Goal: Task Accomplishment & Management: Use online tool/utility

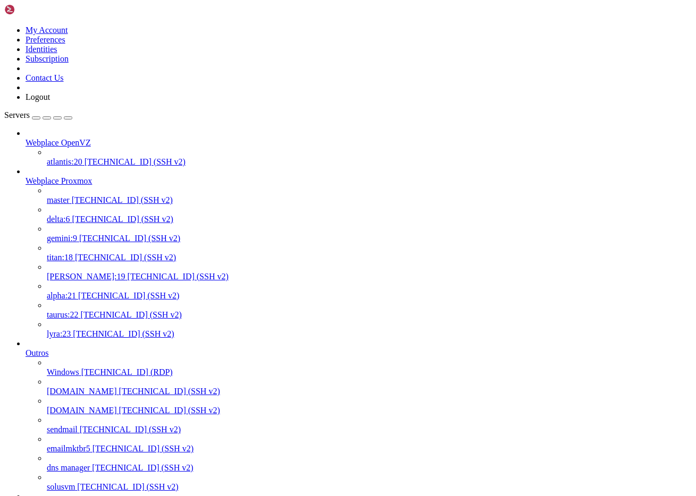
click at [75, 291] on span "alpha:21" at bounding box center [61, 295] width 29 height 9
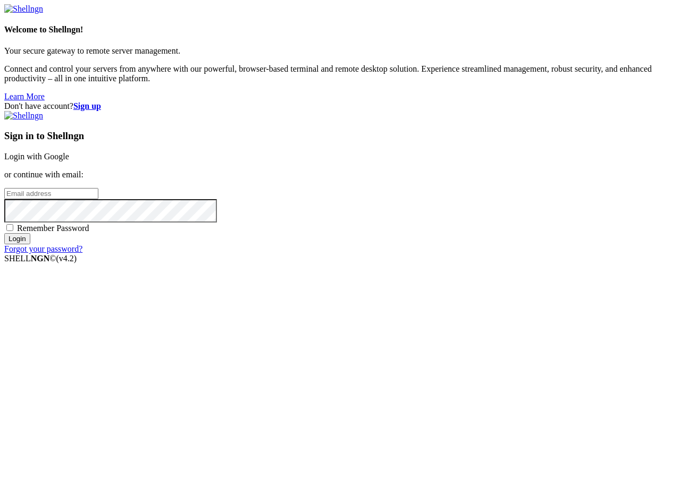
type input "[PERSON_NAME][EMAIL_ADDRESS][DOMAIN_NAME]"
click at [442, 102] on div "Don't have account? Sign up Sign in to Shellngn Login with Google or continue w…" at bounding box center [347, 178] width 687 height 153
click at [30, 244] on input "Login" at bounding box center [17, 238] width 26 height 11
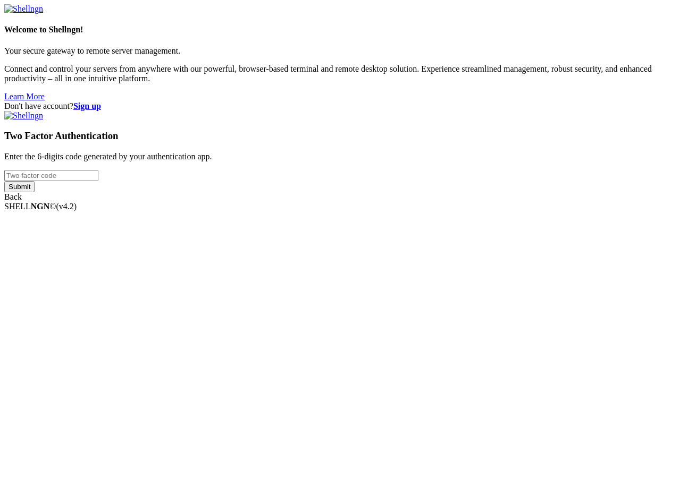
click at [98, 181] on input "number" at bounding box center [51, 175] width 94 height 11
type input "824596"
click at [4, 181] on input "Submit" at bounding box center [19, 186] width 30 height 11
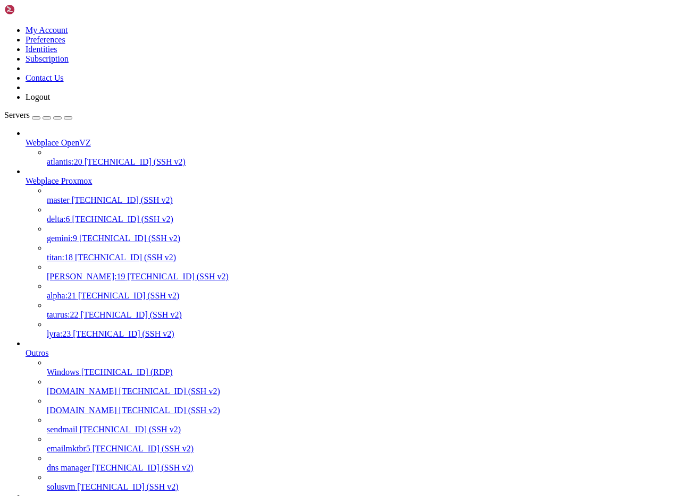
scroll to position [9, 0]
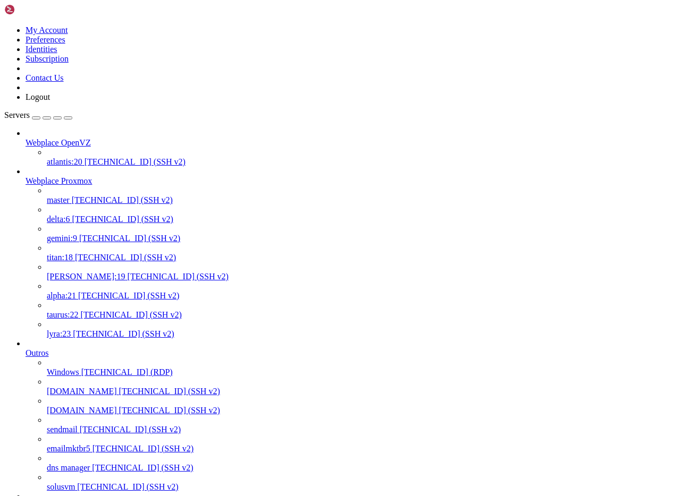
click at [89, 291] on link "alpha:21 [TECHNICAL_ID] (SSH v2)" at bounding box center [369, 296] width 645 height 10
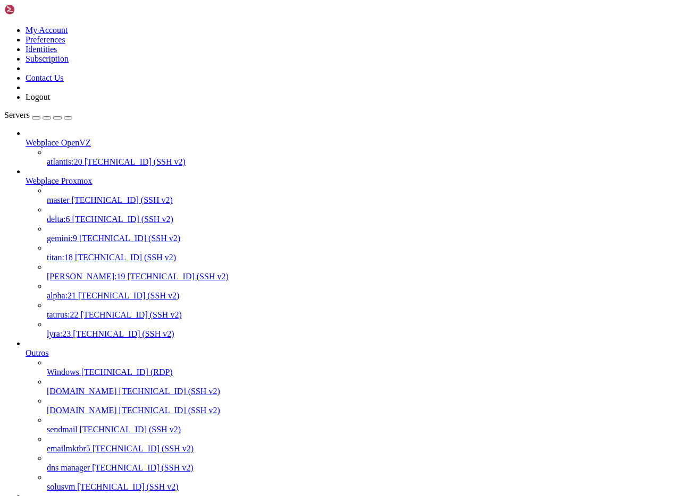
scroll to position [10, 2]
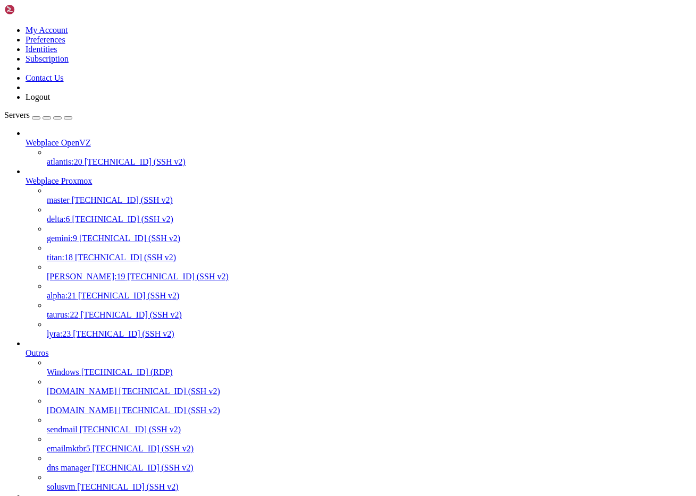
drag, startPoint x: 135, startPoint y: 1848, endPoint x: 30, endPoint y: 1894, distance: 114.5
copy div "[root@alpha httpdocs]# postconf smtp_tls_security_level smtp_tls_security_level…"
drag, startPoint x: 111, startPoint y: 1864, endPoint x: 9, endPoint y: 1854, distance: 102.6
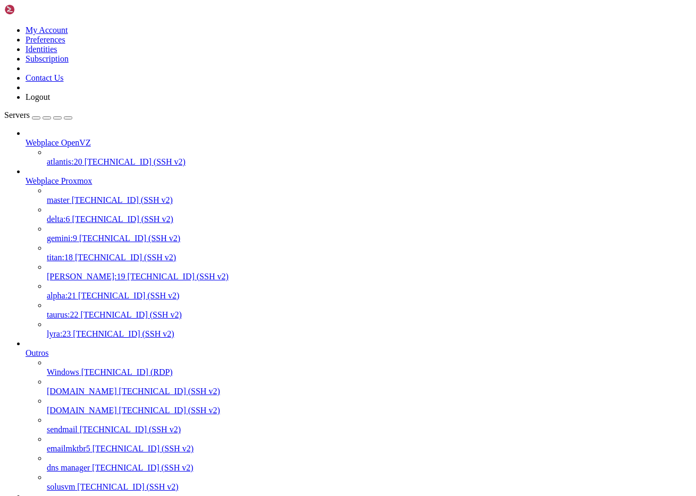
copy div "[root@alpha httpdocs]# postconf smtp_tls_policy_maps smtp_tls_policy_maps ="
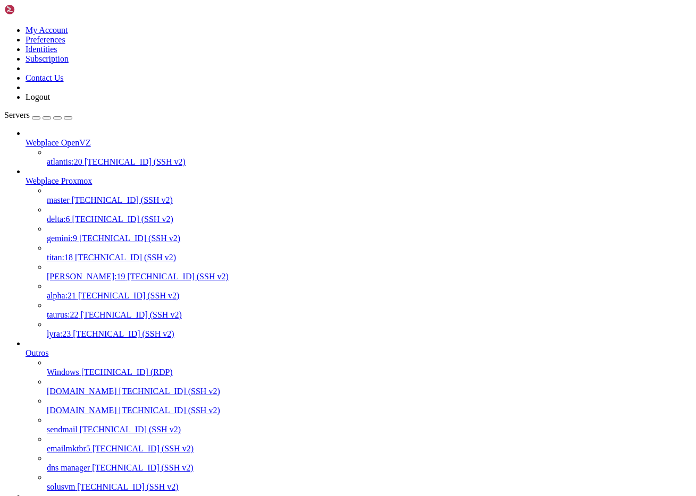
scroll to position [153, 0]
drag, startPoint x: 69, startPoint y: 1926, endPoint x: 129, endPoint y: 1766, distance: 170.9
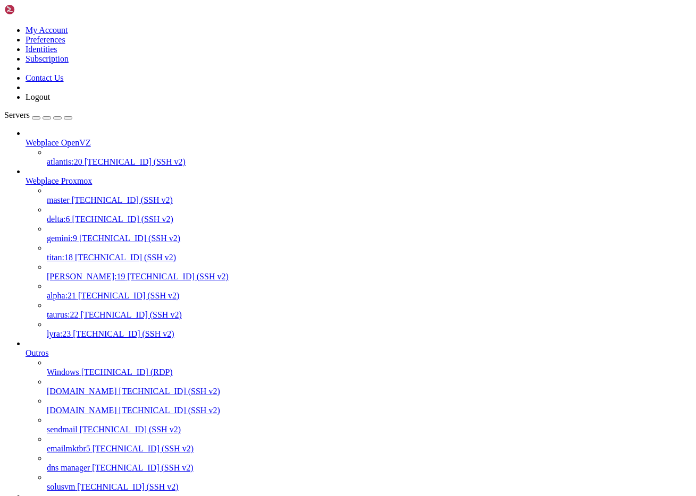
drag, startPoint x: 9, startPoint y: 1713, endPoint x: 114, endPoint y: 1928, distance: 239.3
copy div "[root@alpha httpdocs]# openssl s_client -starttls smtp -connect [DOMAIN_NAME]:2…"
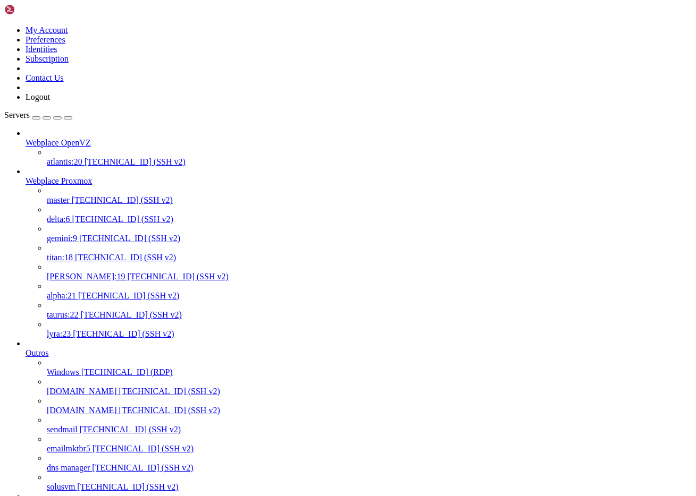
scroll to position [778, 0]
